Goal: Information Seeking & Learning: Learn about a topic

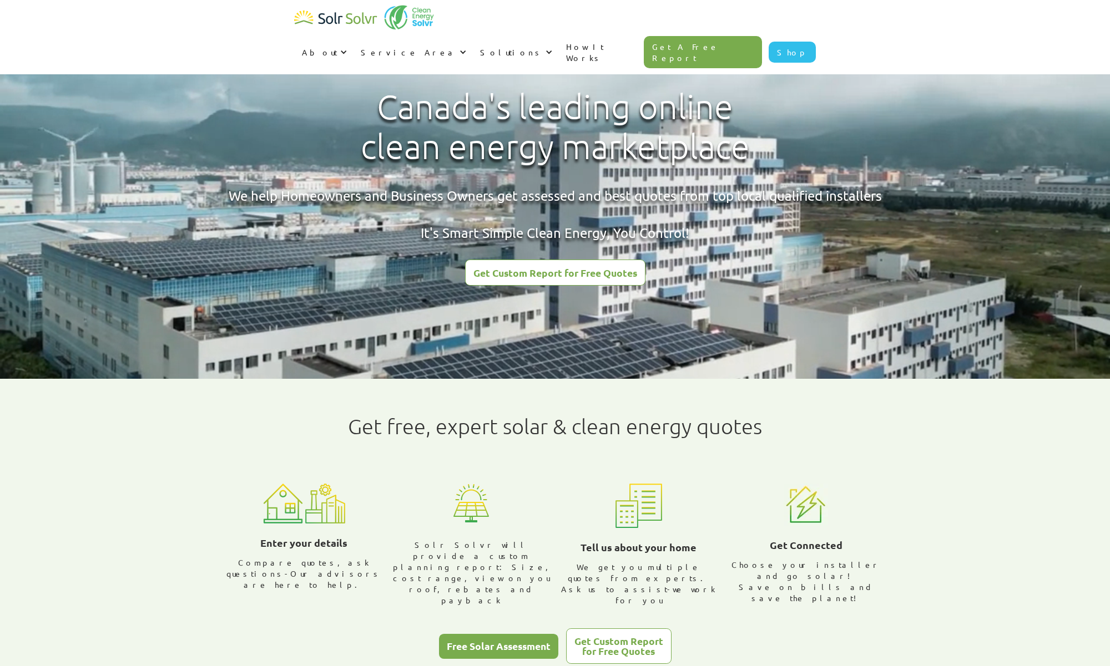
type input "Nibret"
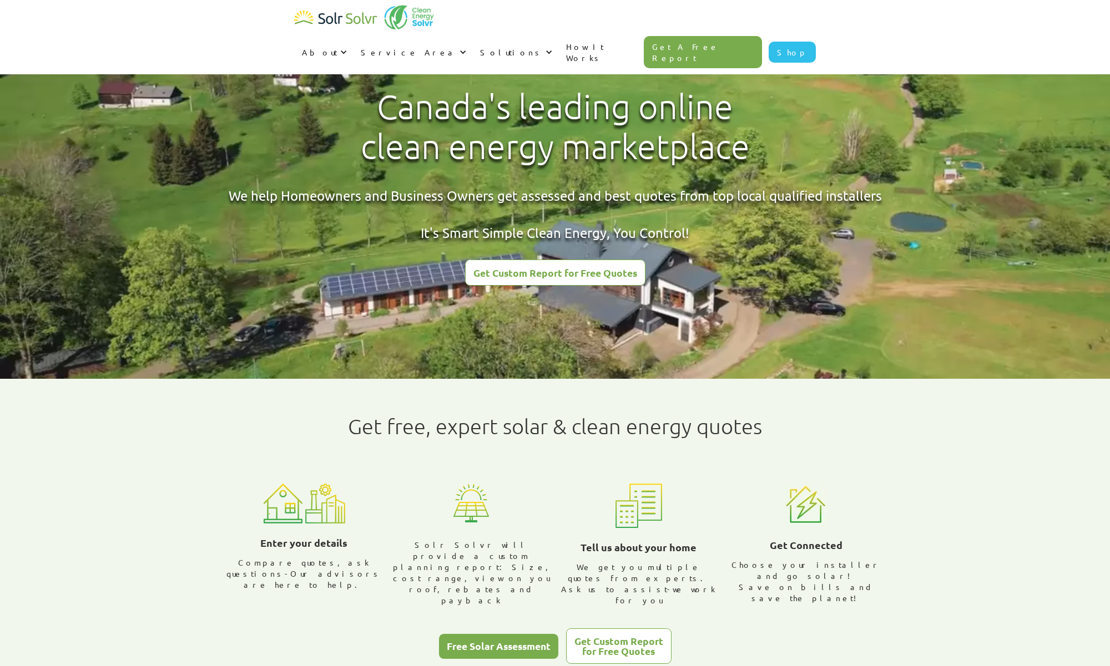
type input "Akalework"
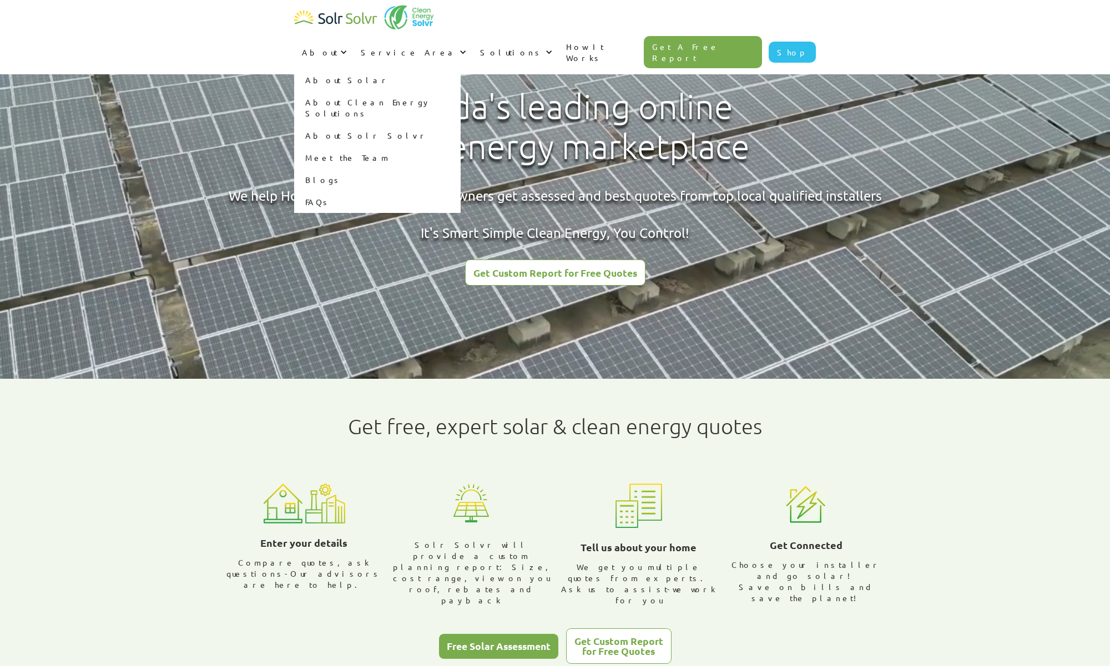
radio input "true"
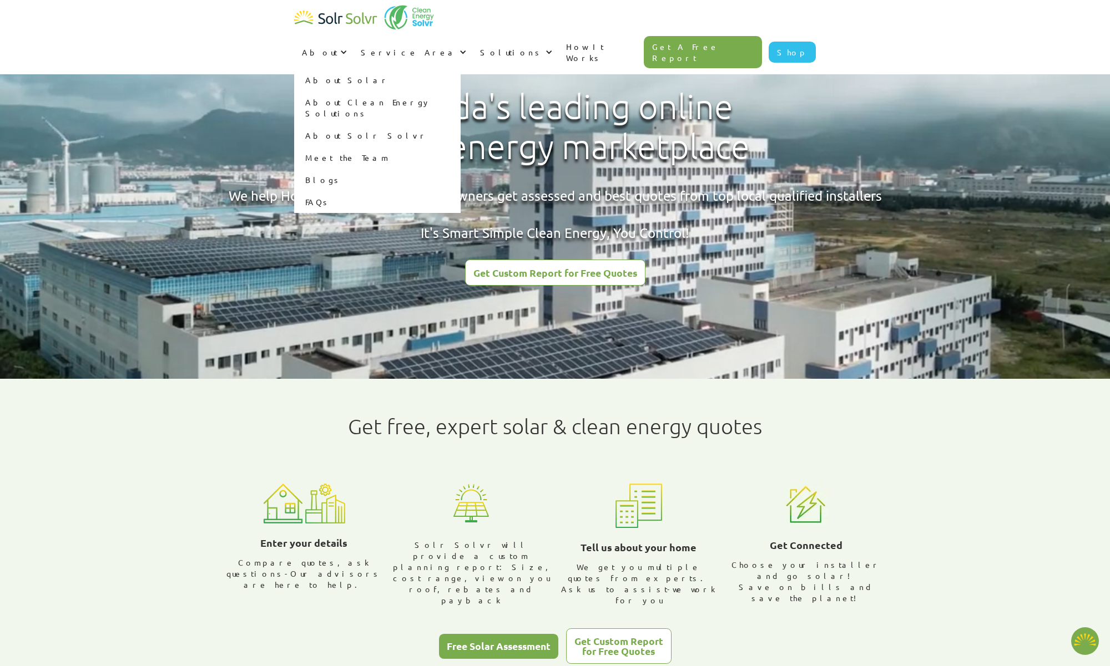
click at [461, 146] on link "Meet the Team" at bounding box center [377, 157] width 166 height 22
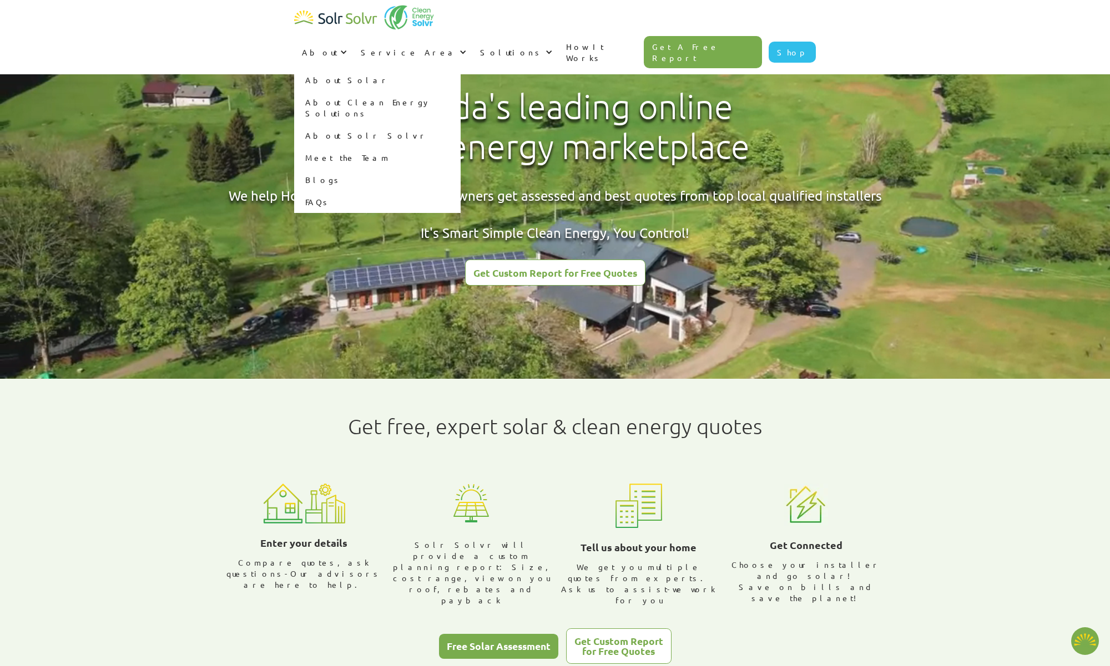
type textarea "x"
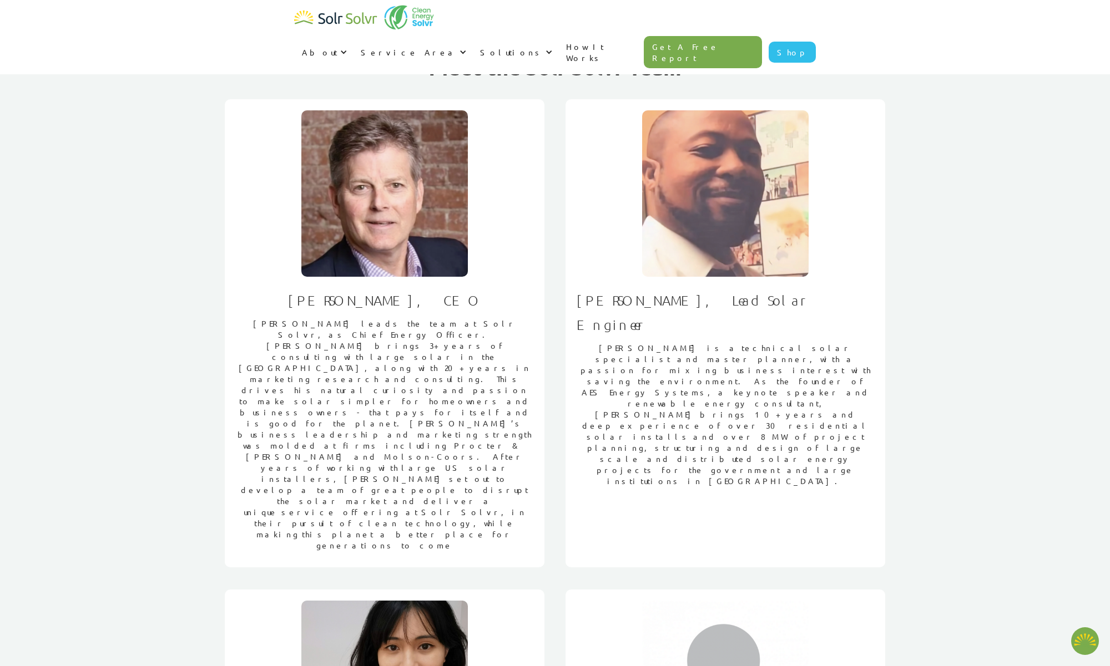
type textarea "x"
click at [519, 91] on link "[GEOGRAPHIC_DATA]" at bounding box center [436, 102] width 166 height 22
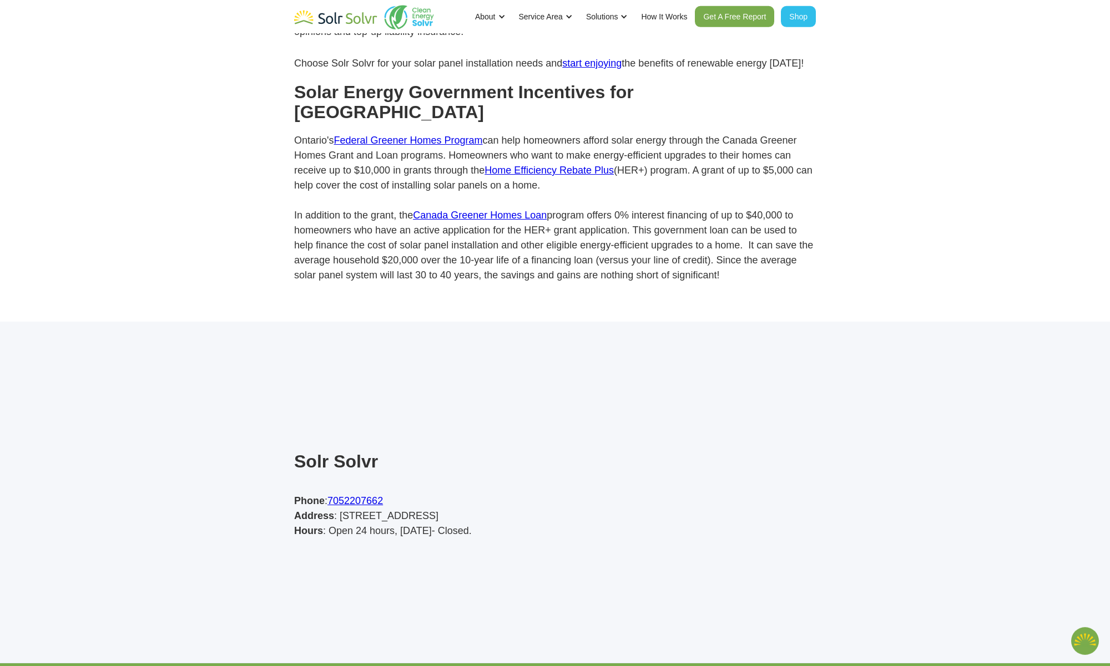
scroll to position [3215, 0]
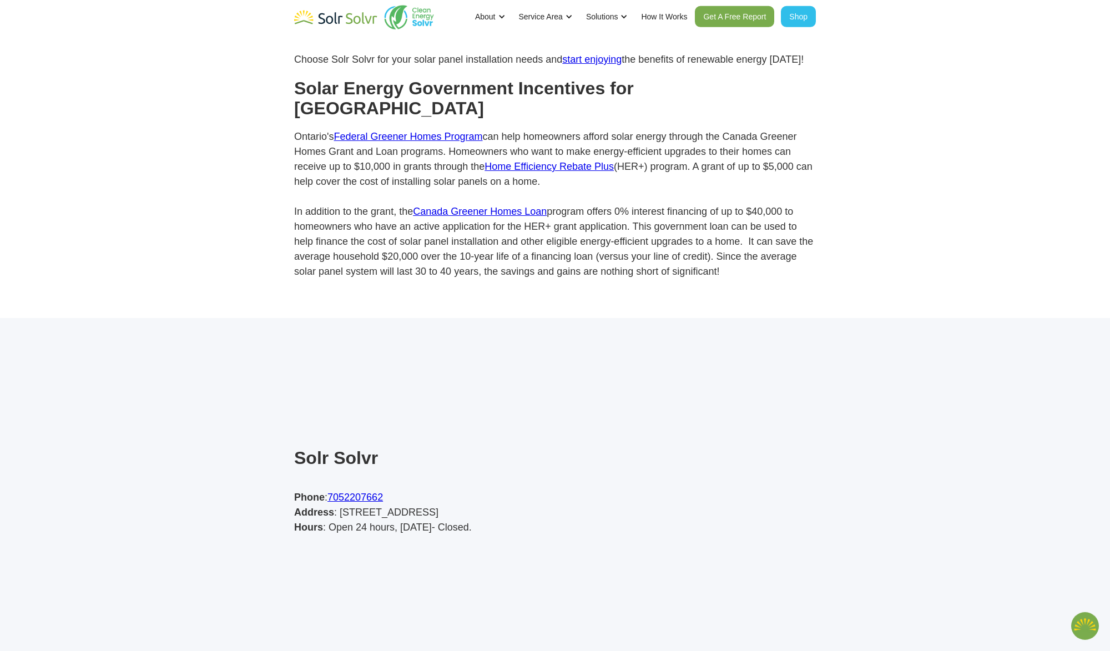
type textarea "x"
